Goal: Complete application form: Complete application form

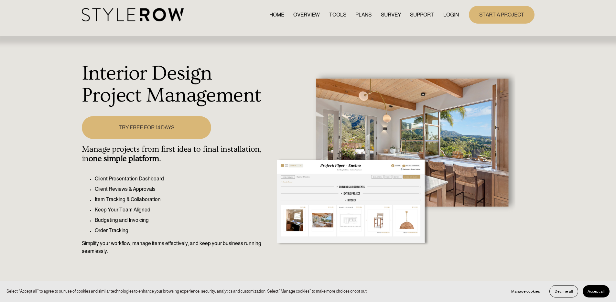
scroll to position [8, 0]
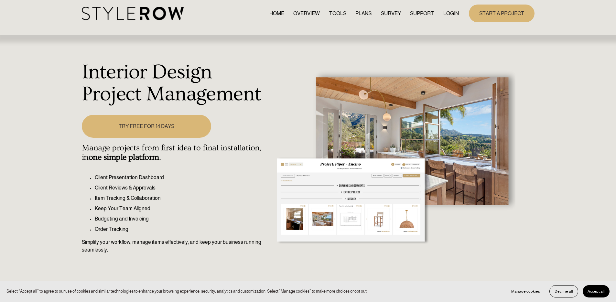
click at [360, 17] on link "PLANS" at bounding box center [363, 13] width 16 height 9
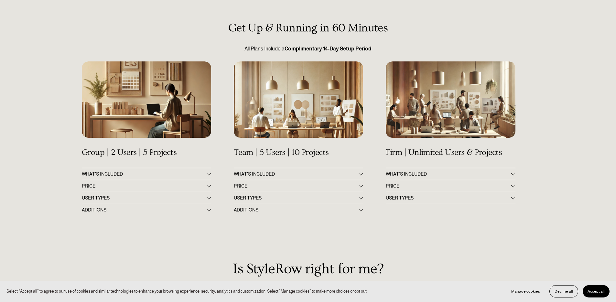
scroll to position [63, 0]
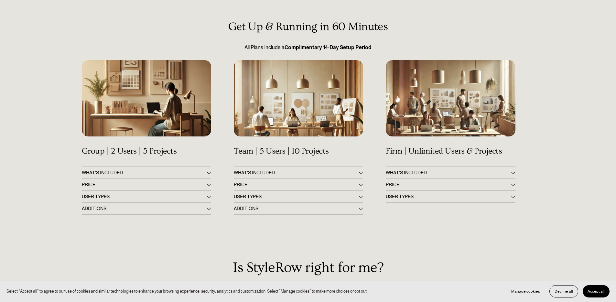
click at [205, 184] on span "PRICE" at bounding box center [144, 184] width 125 height 5
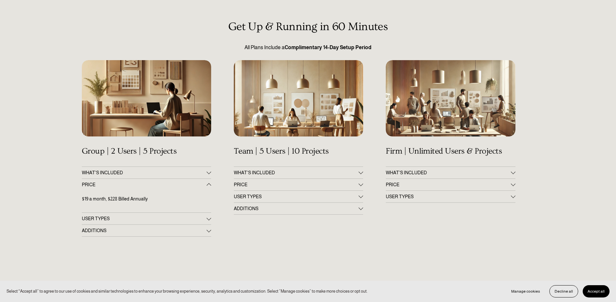
click at [210, 172] on div at bounding box center [209, 171] width 5 height 5
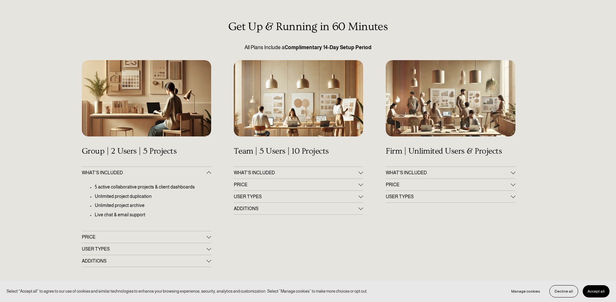
click at [197, 260] on span "ADDITIONS" at bounding box center [144, 260] width 125 height 5
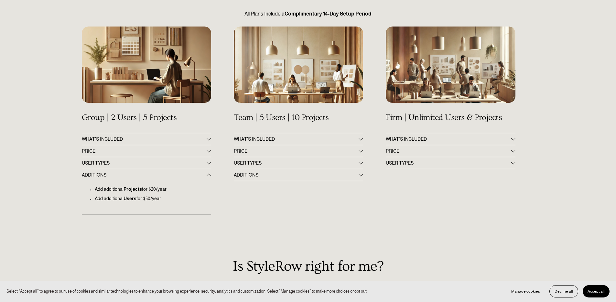
scroll to position [97, 0]
click at [292, 135] on button "WHAT'S INCLUDED" at bounding box center [298, 139] width 129 height 12
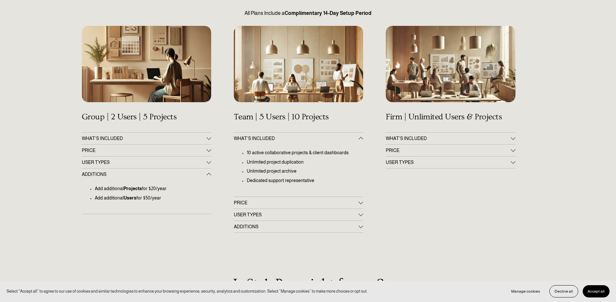
click at [271, 203] on span "PRICE" at bounding box center [296, 202] width 125 height 5
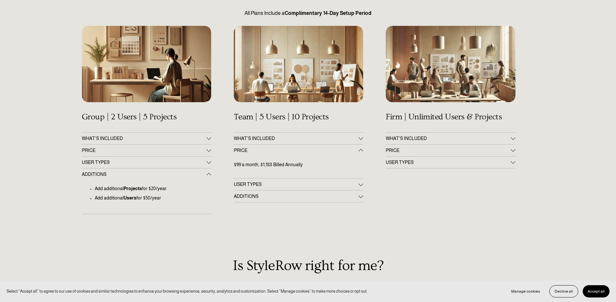
click at [409, 154] on button "PRICE" at bounding box center [450, 150] width 129 height 12
click at [408, 135] on button "WHAT’S INCLUDED" at bounding box center [450, 139] width 129 height 12
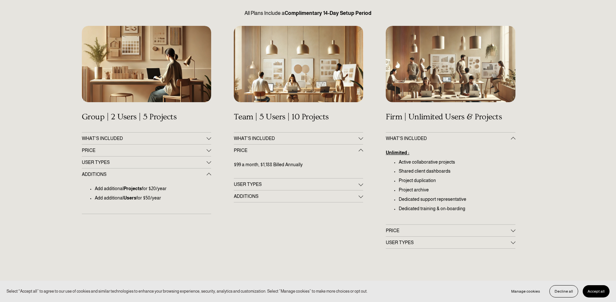
click at [129, 148] on span "PRICE" at bounding box center [144, 150] width 125 height 5
click at [206, 132] on div at bounding box center [146, 132] width 129 height 0
click at [207, 136] on div at bounding box center [209, 138] width 5 height 5
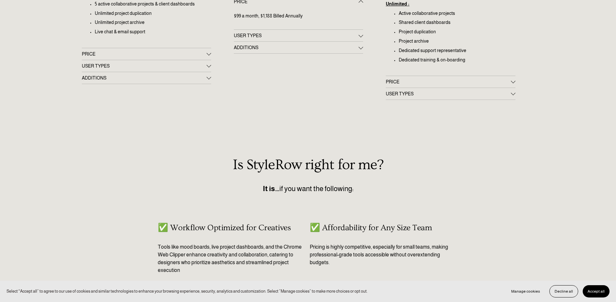
scroll to position [0, 0]
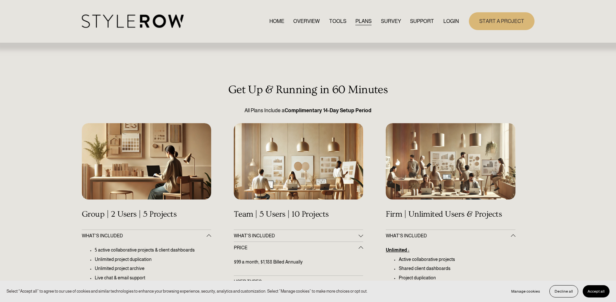
click at [328, 26] on div "HOME OVERVIEW TOOLS PLANS SURVEY SUPPORT QUESTIONS" at bounding box center [270, 21] width 377 height 13
click at [330, 25] on link "TOOLS" at bounding box center [337, 21] width 17 height 9
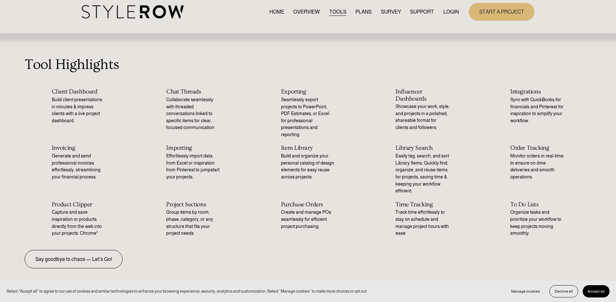
scroll to position [11, 0]
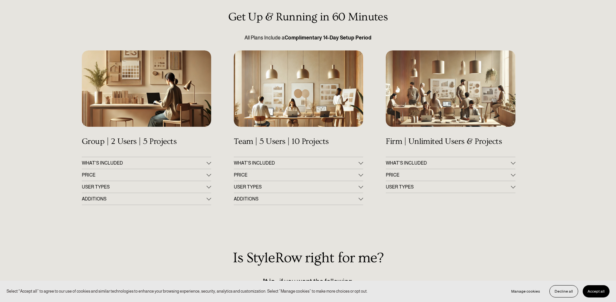
scroll to position [76, 0]
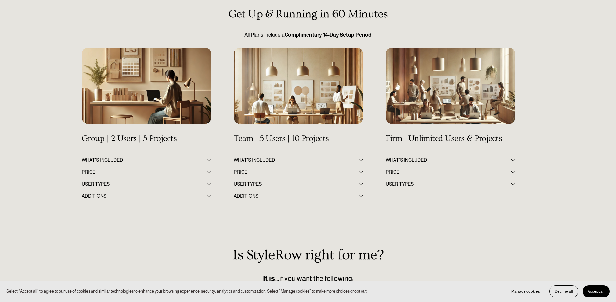
click at [236, 172] on span "PRICE" at bounding box center [296, 171] width 125 height 5
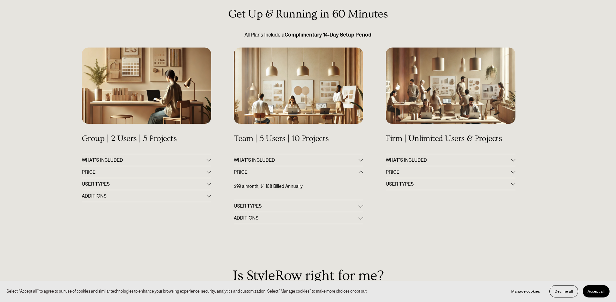
click at [150, 173] on span "PRICE" at bounding box center [144, 171] width 125 height 5
click at [148, 162] on span "WHAT'S INCLUDED" at bounding box center [144, 159] width 125 height 5
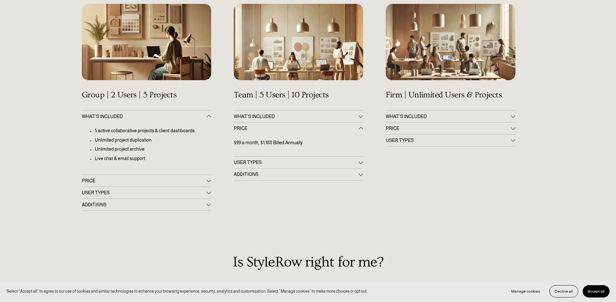
scroll to position [120, 0]
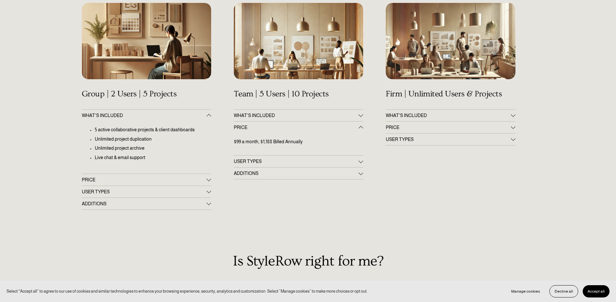
click at [128, 202] on span "ADDITIONS" at bounding box center [144, 203] width 125 height 5
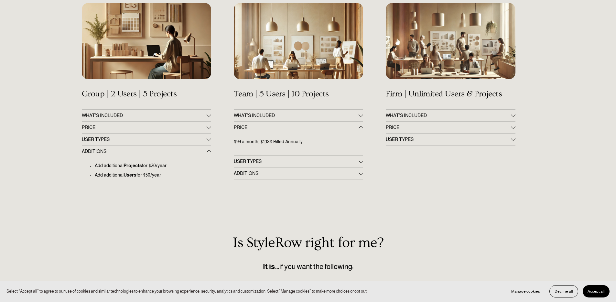
click at [181, 138] on span "USER TYPES" at bounding box center [144, 139] width 125 height 5
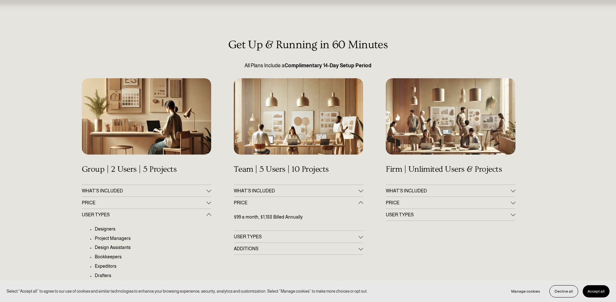
scroll to position [0, 0]
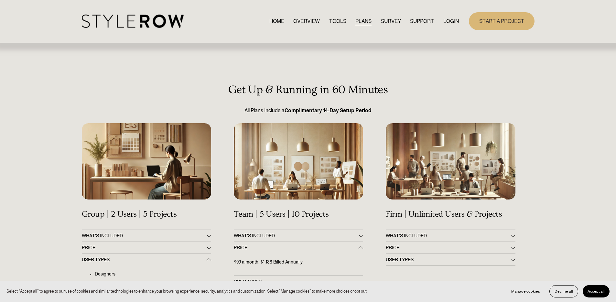
click at [395, 24] on link "SURVEY" at bounding box center [391, 21] width 20 height 9
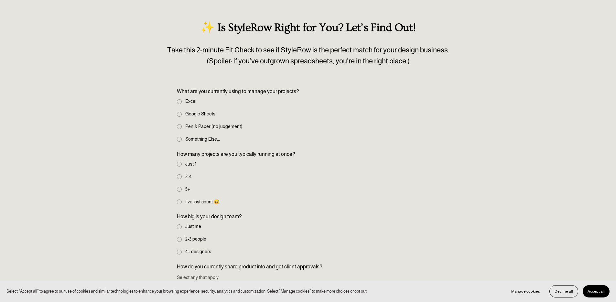
scroll to position [62, 0]
click at [178, 101] on input "Excel" at bounding box center [179, 101] width 5 height 5
radio input "true"
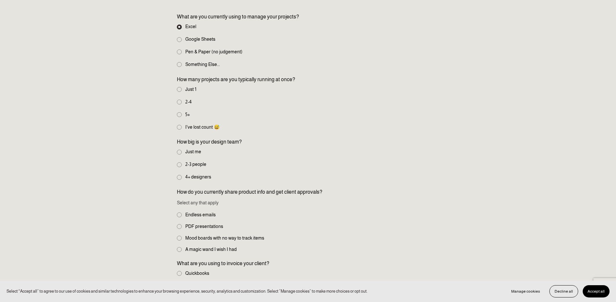
scroll to position [138, 0]
click at [179, 101] on input "2-4" at bounding box center [179, 100] width 5 height 5
radio input "true"
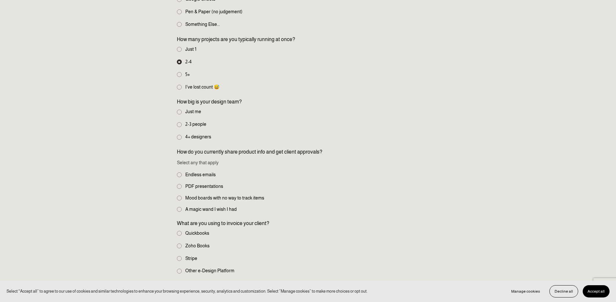
scroll to position [178, 0]
click at [178, 109] on input "Just me" at bounding box center [179, 110] width 5 height 5
radio input "true"
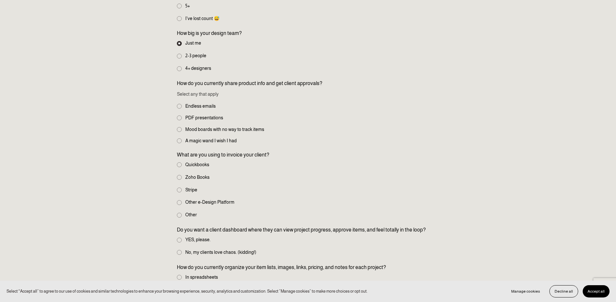
scroll to position [247, 0]
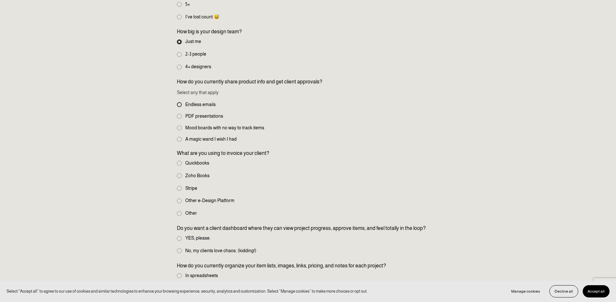
click at [180, 105] on input "Endless emails" at bounding box center [179, 104] width 5 height 5
checkbox input "true"
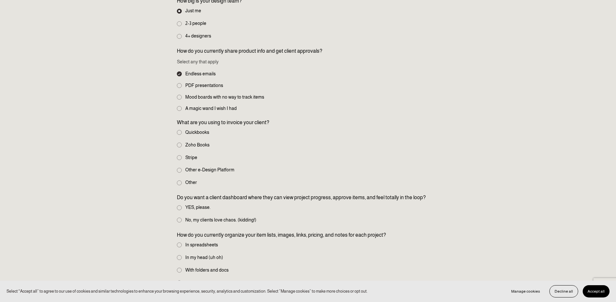
scroll to position [282, 0]
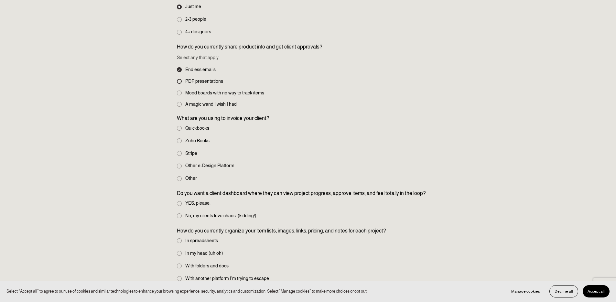
click at [180, 83] on input "PDF presentations" at bounding box center [179, 81] width 5 height 5
checkbox input "true"
click at [180, 94] on input "Mood boards with no way to track items" at bounding box center [179, 93] width 5 height 5
checkbox input "true"
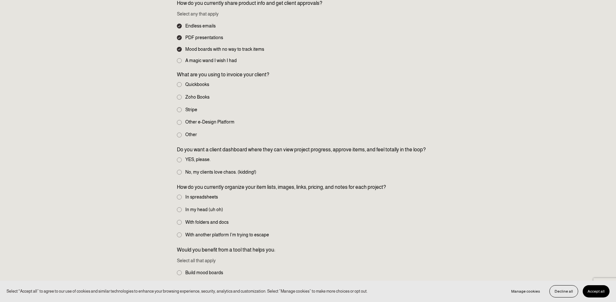
scroll to position [330, 0]
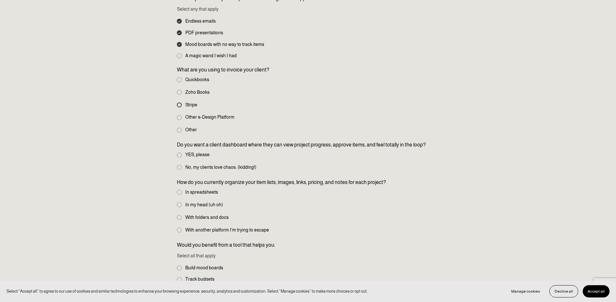
click at [180, 105] on input "Stripe" at bounding box center [179, 104] width 5 height 5
radio input "true"
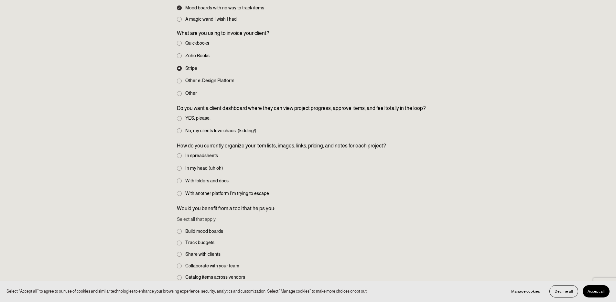
scroll to position [367, 0]
click at [180, 116] on input "YES, please." at bounding box center [179, 118] width 5 height 5
radio input "true"
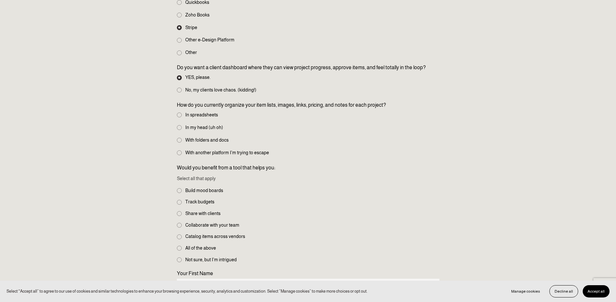
scroll to position [408, 0]
click at [178, 112] on label "In spreadsheets" at bounding box center [198, 114] width 42 height 7
click at [178, 112] on input "In spreadsheets" at bounding box center [179, 114] width 5 height 5
radio input "true"
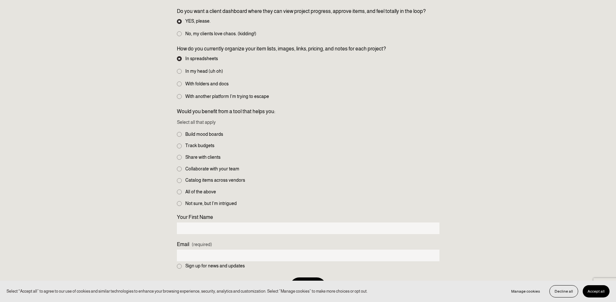
scroll to position [470, 0]
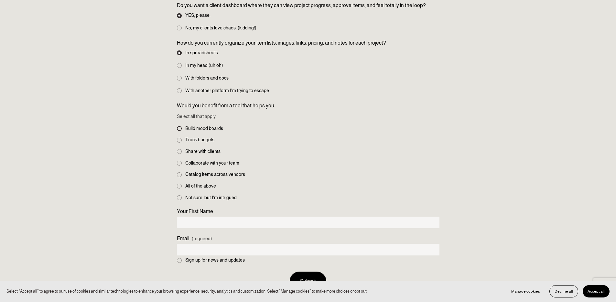
click at [178, 129] on input "Build mood boards" at bounding box center [179, 128] width 5 height 5
checkbox input "true"
click at [178, 139] on input "Track budgets" at bounding box center [179, 140] width 5 height 5
checkbox input "true"
click at [177, 153] on input "Share with clients" at bounding box center [179, 151] width 5 height 5
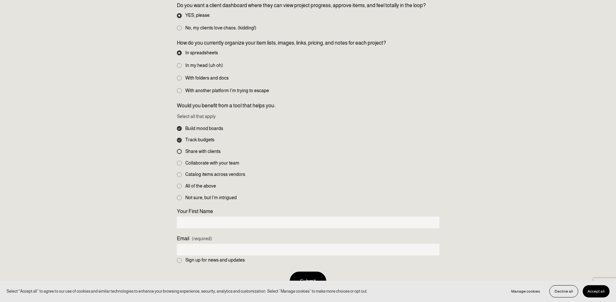
checkbox input "true"
click at [179, 167] on fieldset "Would you benefit from a tool that helps you: Select all that apply Build mood …" at bounding box center [308, 152] width 262 height 100
click at [178, 186] on input "All of the above" at bounding box center [179, 186] width 5 height 5
checkbox input "true"
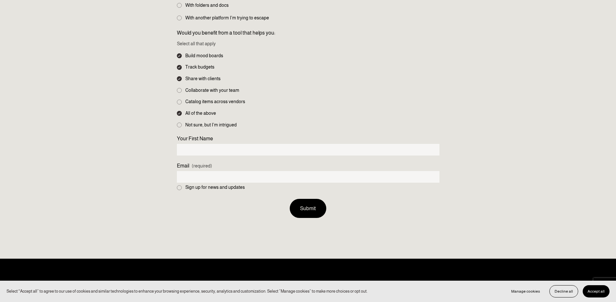
scroll to position [548, 0]
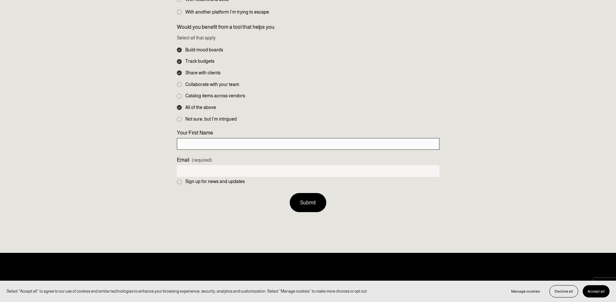
click at [206, 144] on input "Your First Name" at bounding box center [308, 144] width 262 height 12
type input "Aysah"
type input "aysha@aysharichards.com"
click at [203, 141] on input "Aysah" at bounding box center [308, 144] width 262 height 12
type input "Aysha"
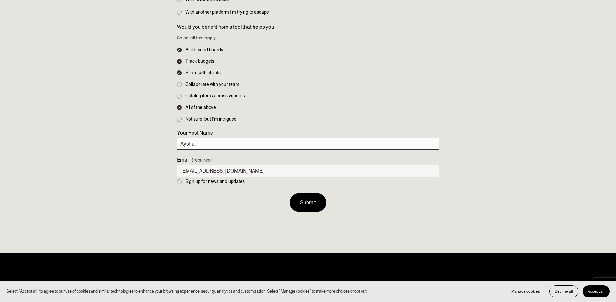
click at [290, 193] on button "Submit Submit" at bounding box center [308, 202] width 37 height 19
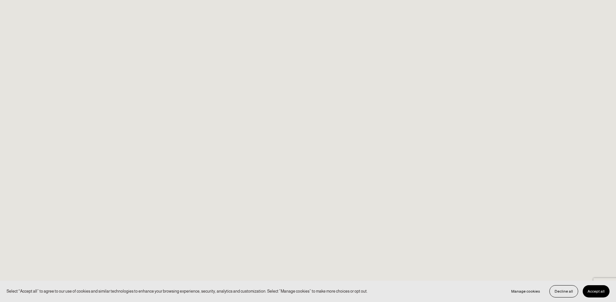
scroll to position [0, 0]
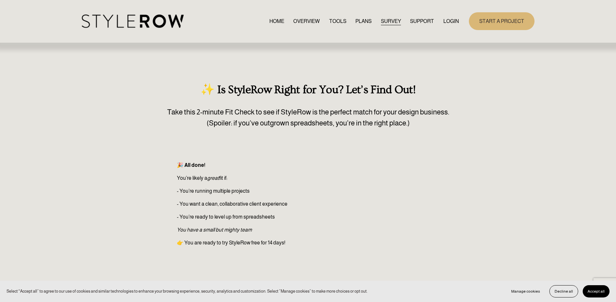
click at [601, 292] on span "Accept all" at bounding box center [595, 291] width 17 height 5
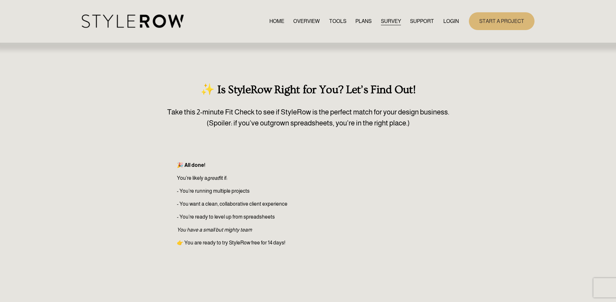
click at [482, 30] on link "START A PROJECT" at bounding box center [502, 21] width 66 height 18
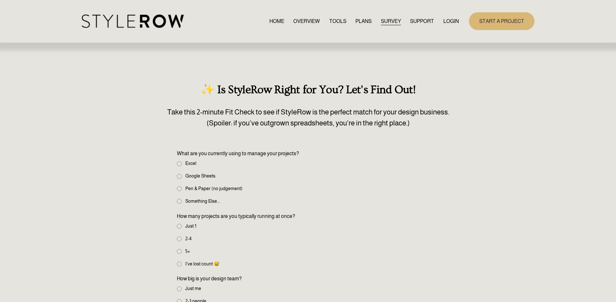
click at [157, 31] on div "Skip to Content HOME OVERVIEW TOOLS PLANS" at bounding box center [308, 21] width 616 height 43
click at [275, 19] on link "HOME" at bounding box center [276, 21] width 15 height 9
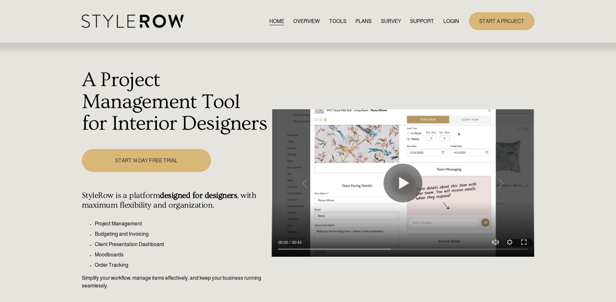
click at [378, 173] on div at bounding box center [403, 183] width 262 height 148
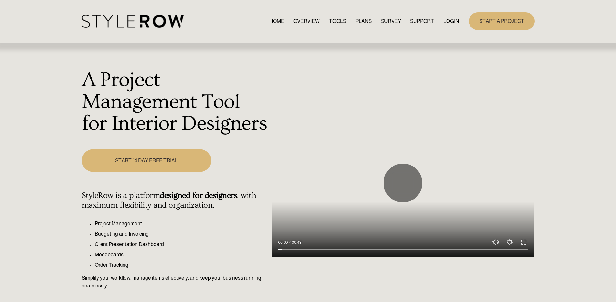
click at [524, 240] on button "Exit fullscreen Enter fullscreen" at bounding box center [524, 242] width 8 height 8
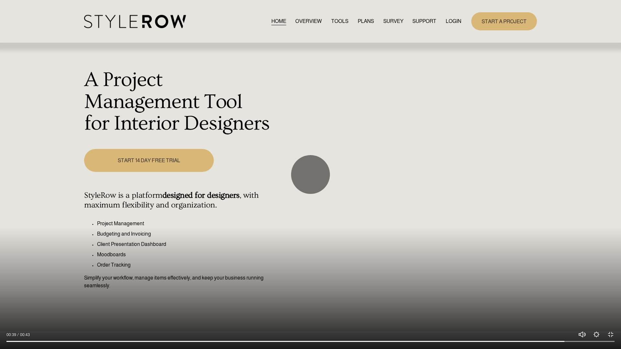
click at [609, 302] on div at bounding box center [310, 174] width 621 height 349
type input "92.57"
click at [611, 302] on button "Exit fullscreen Enter fullscreen" at bounding box center [610, 335] width 8 height 8
